Goal: Download file/media

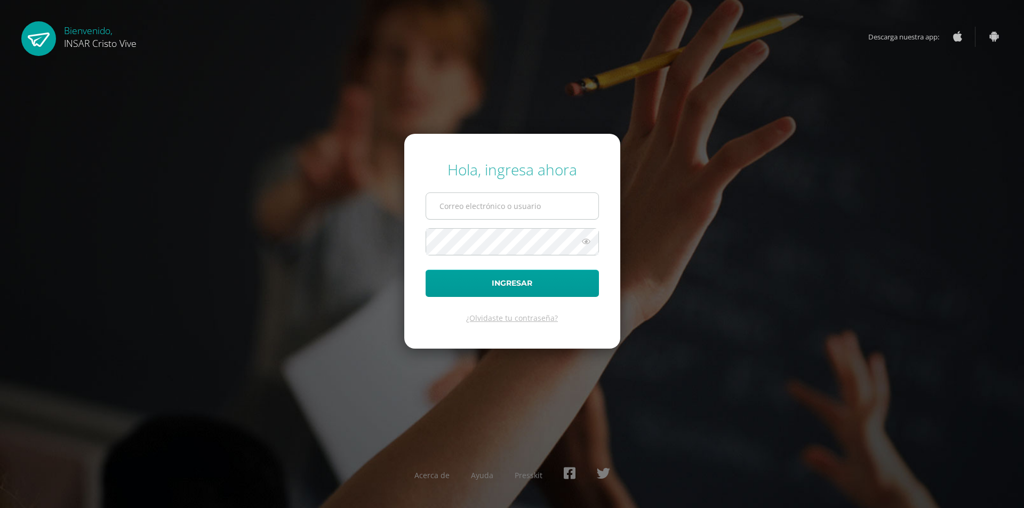
click at [453, 210] on input "text" at bounding box center [512, 206] width 172 height 26
type input "[EMAIL_ADDRESS][DOMAIN_NAME]"
click at [591, 243] on icon at bounding box center [586, 241] width 14 height 13
click at [546, 289] on button "Ingresar" at bounding box center [512, 283] width 173 height 27
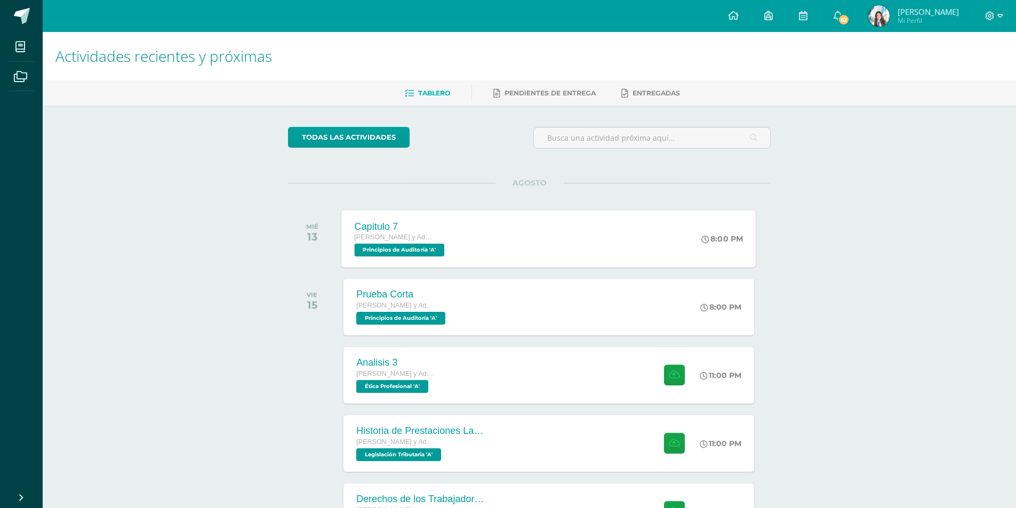
click at [517, 237] on div "Capitulo 7 [PERSON_NAME] y Admon Diario Principios de Auditoría 'A' 8:00 PM Cap…" at bounding box center [549, 238] width 414 height 57
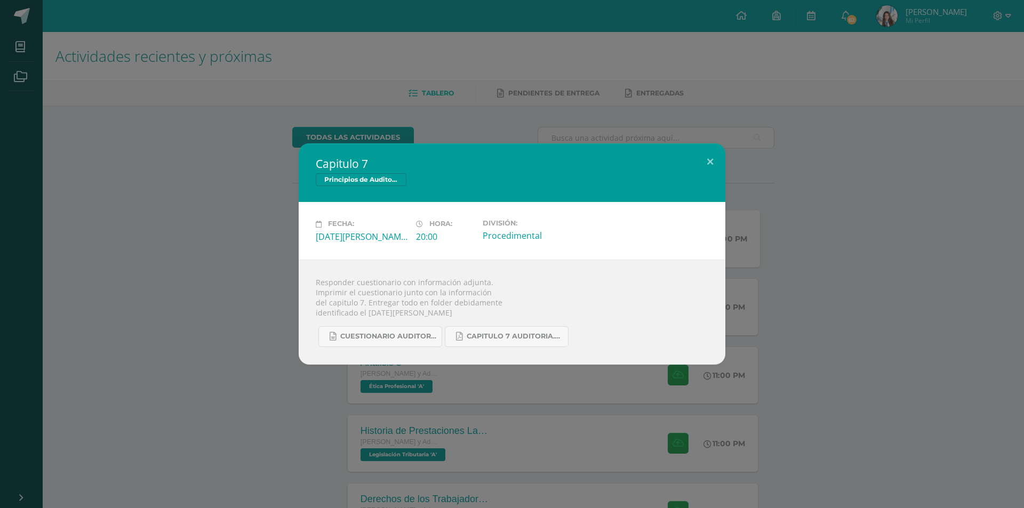
click at [517, 237] on div "Procedimental" at bounding box center [529, 236] width 92 height 12
click at [398, 332] on span "Cuestionario Auditoria 5to Finanzas cap 7.docx" at bounding box center [388, 336] width 96 height 9
click at [546, 333] on span "Capitulo 7 Auditoria.pdf" at bounding box center [515, 336] width 96 height 9
